Goal: Information Seeking & Learning: Find specific page/section

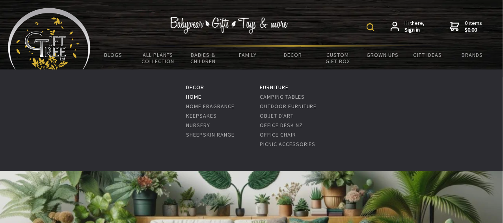
click at [197, 96] on link "Home" at bounding box center [193, 96] width 15 height 7
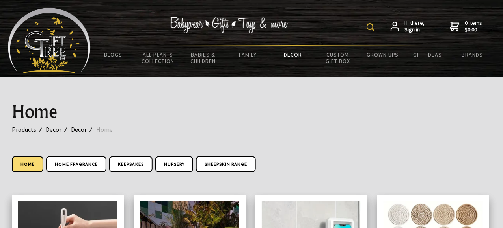
click at [371, 26] on img at bounding box center [370, 27] width 8 height 8
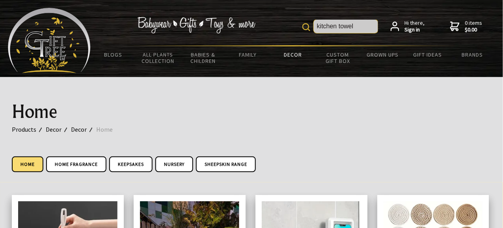
type input "kitchen towel"
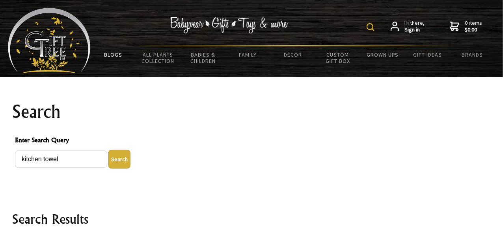
click at [122, 56] on link "BLOGS" at bounding box center [113, 54] width 45 height 17
